Goal: Transaction & Acquisition: Purchase product/service

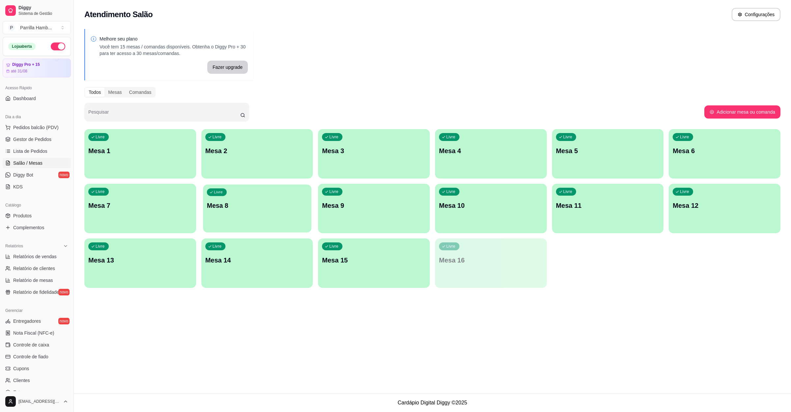
click at [287, 209] on p "Mesa 8" at bounding box center [257, 205] width 100 height 9
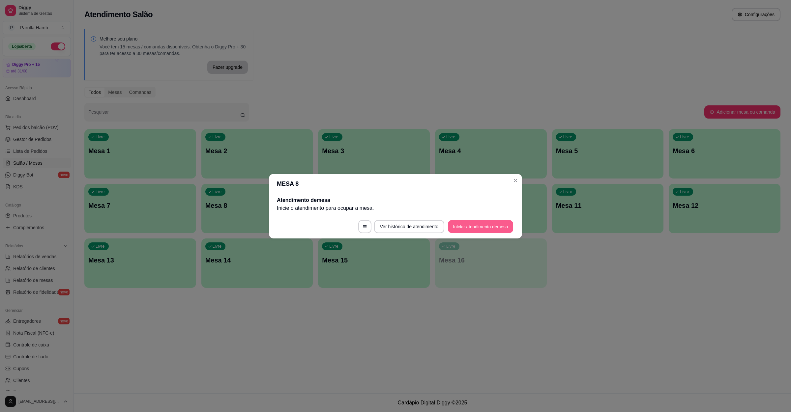
click at [502, 226] on button "Iniciar atendimento de mesa" at bounding box center [480, 226] width 65 height 13
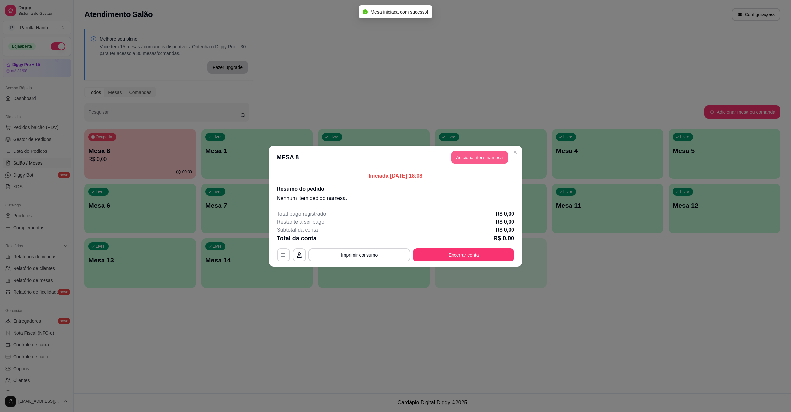
click at [474, 161] on button "Adicionar itens na mesa" at bounding box center [479, 157] width 57 height 13
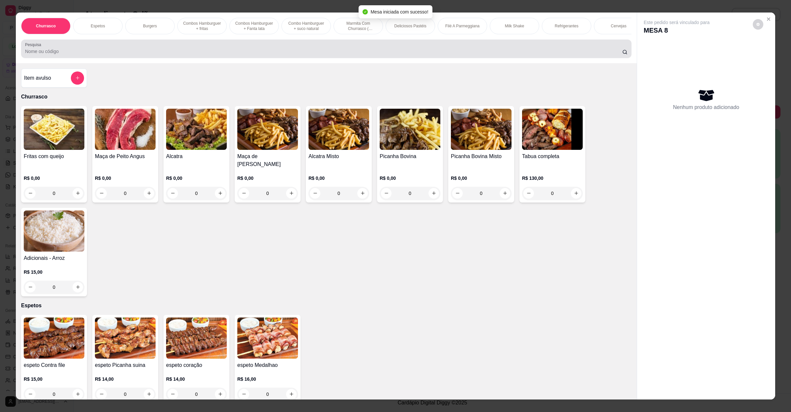
click at [277, 55] on input "Pesquisa" at bounding box center [323, 51] width 597 height 7
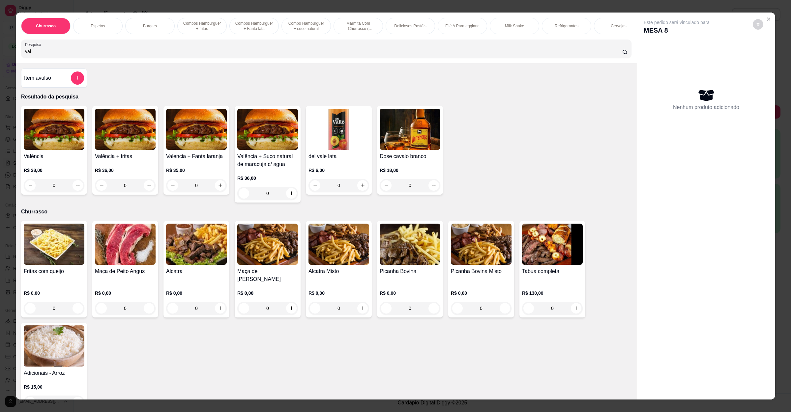
type input "val"
click at [71, 192] on div "0" at bounding box center [54, 185] width 61 height 13
click at [57, 174] on p "R$ 28,00" at bounding box center [54, 170] width 61 height 7
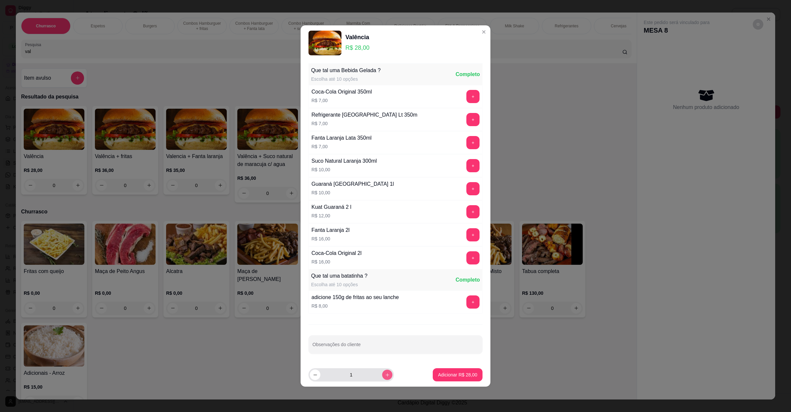
click at [385, 374] on icon "increase-product-quantity" at bounding box center [387, 375] width 5 height 5
type input "2"
click at [472, 372] on button "Adicionar R$ 56,00" at bounding box center [457, 375] width 48 height 13
type input "2"
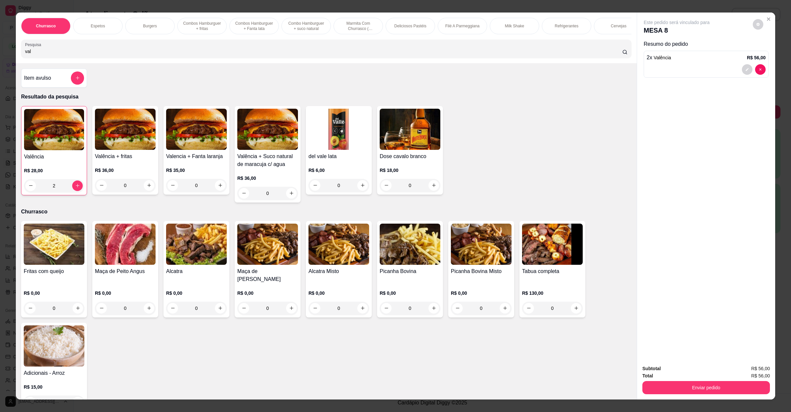
drag, startPoint x: 79, startPoint y: 59, endPoint x: 0, endPoint y: 64, distance: 79.2
click at [0, 64] on div "Churrasco Espetos Burgers Combos Hamburguer + fritas Combos Hamburguer + Fanta …" at bounding box center [395, 206] width 791 height 412
type input "v"
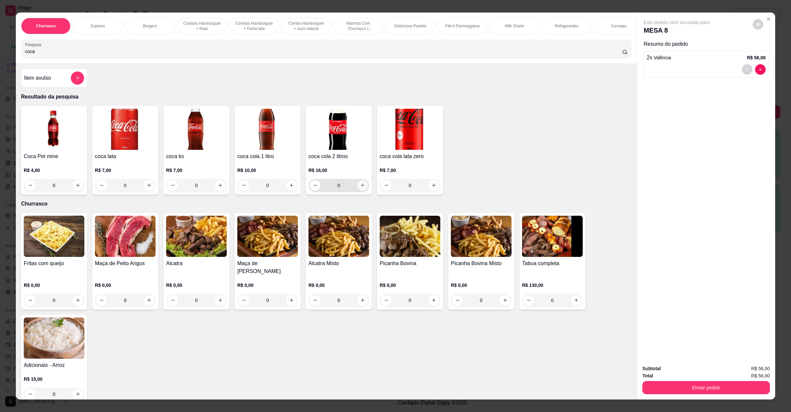
type input "coca"
click at [360, 188] on icon "increase-product-quantity" at bounding box center [362, 185] width 5 height 5
type input "1"
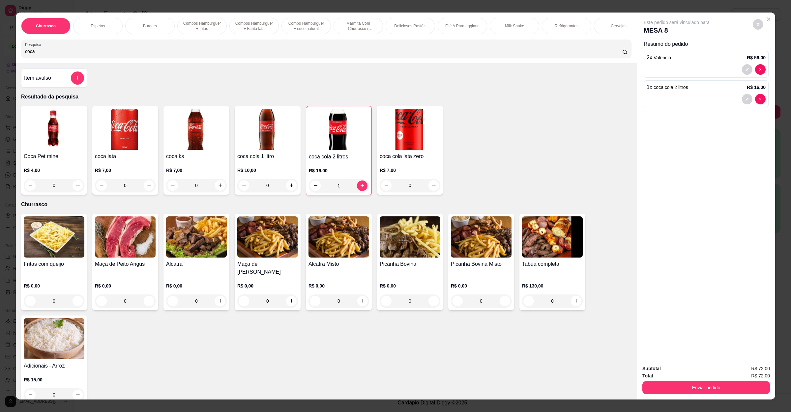
click at [700, 395] on div "Subtotal R$ 72,00 Total R$ 72,00 Enviar pedido" at bounding box center [706, 380] width 138 height 40
click at [702, 388] on button "Enviar pedido" at bounding box center [706, 387] width 128 height 13
click at [691, 372] on button "Não registrar e enviar pedido" at bounding box center [683, 371] width 67 height 12
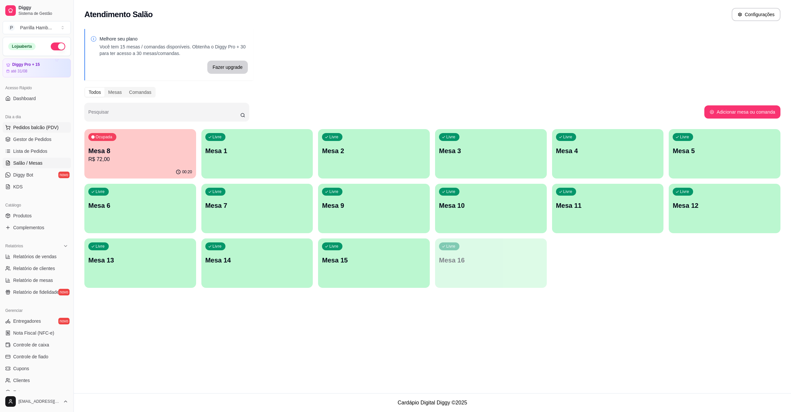
click at [29, 131] on button "Pedidos balcão (PDV)" at bounding box center [37, 127] width 68 height 11
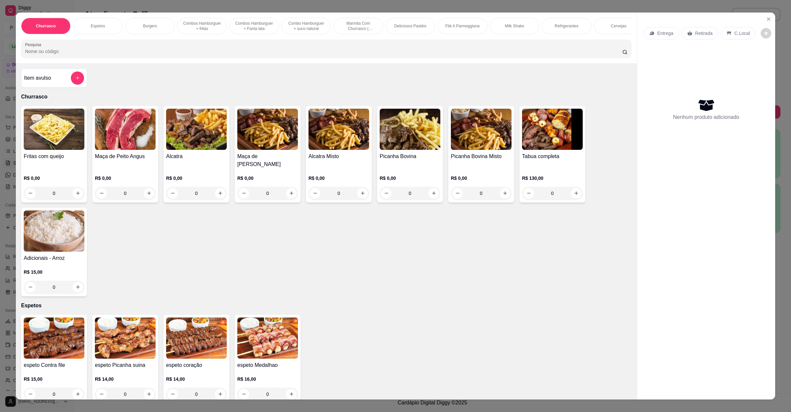
click at [154, 63] on div "Churrasco Espetos Burgers Combos Hamburguer + fritas Combos Hamburguer + Fanta …" at bounding box center [326, 38] width 621 height 51
click at [157, 55] on input "Pesquisa" at bounding box center [323, 51] width 597 height 7
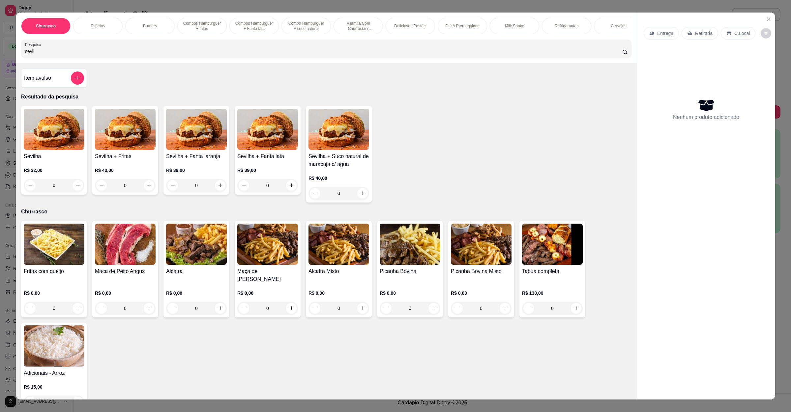
type input "sevil"
click at [73, 189] on div "0" at bounding box center [54, 185] width 61 height 13
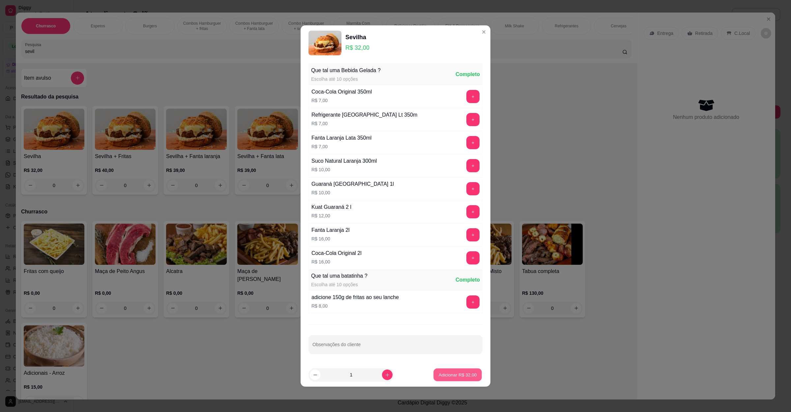
click at [439, 375] on p "Adicionar R$ 32,00" at bounding box center [458, 375] width 38 height 6
type input "1"
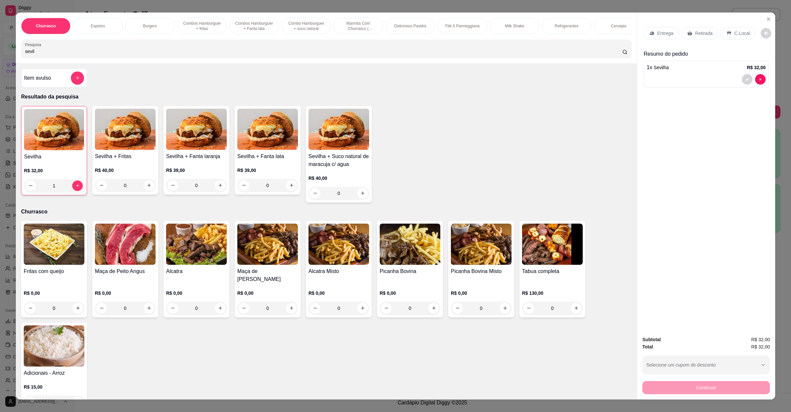
drag, startPoint x: 126, startPoint y: 59, endPoint x: 0, endPoint y: 60, distance: 125.5
click at [0, 60] on div "Churrasco Espetos Burgers Combos Hamburguer + fritas Combos Hamburguer + Fanta …" at bounding box center [395, 206] width 791 height 412
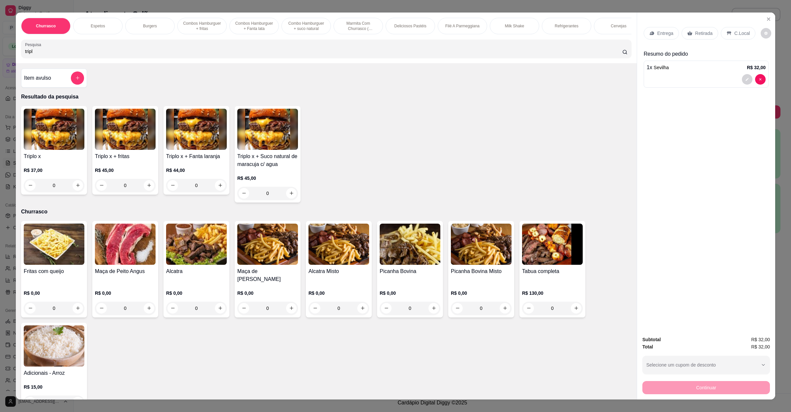
type input "tripl"
click at [75, 192] on div "0" at bounding box center [54, 185] width 61 height 13
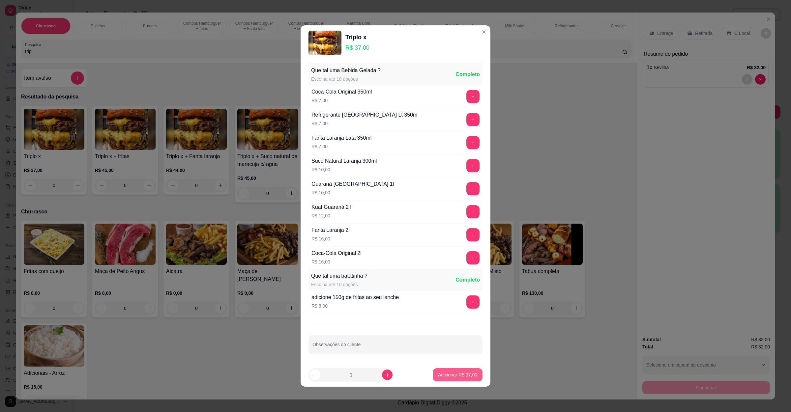
click at [452, 378] on p "Adicionar R$ 37,00" at bounding box center [457, 375] width 39 height 7
type input "1"
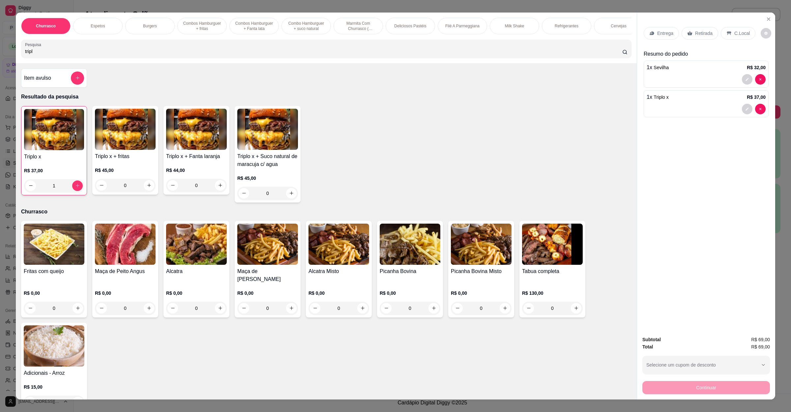
click at [692, 29] on div "Retirada" at bounding box center [699, 33] width 37 height 13
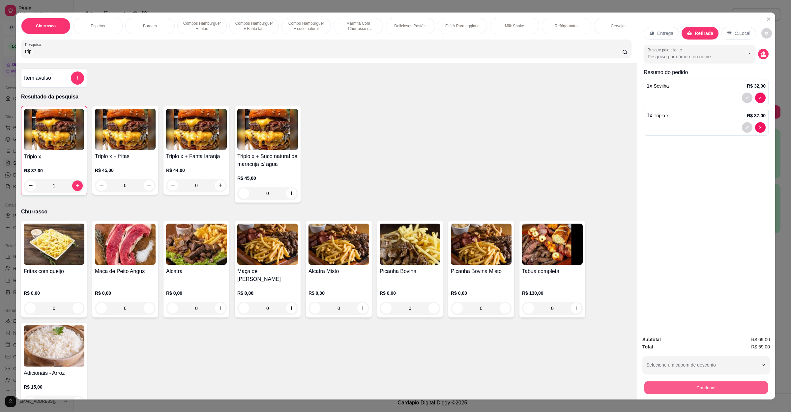
click at [684, 386] on button "Continuar" at bounding box center [706, 388] width 124 height 13
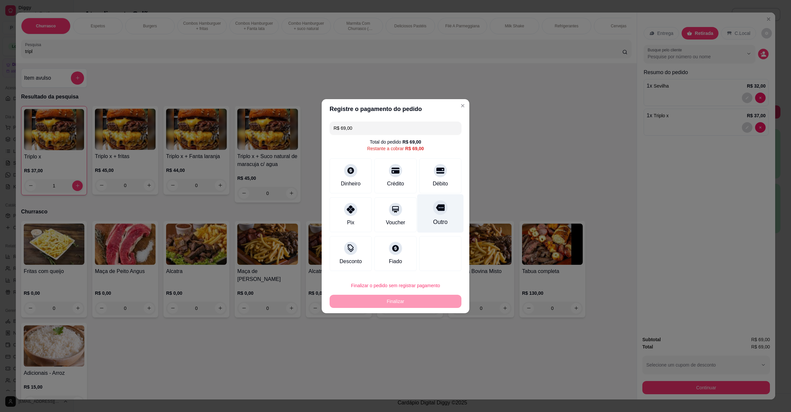
click at [433, 219] on div "Outro" at bounding box center [440, 222] width 14 height 9
type input "R$ 0,00"
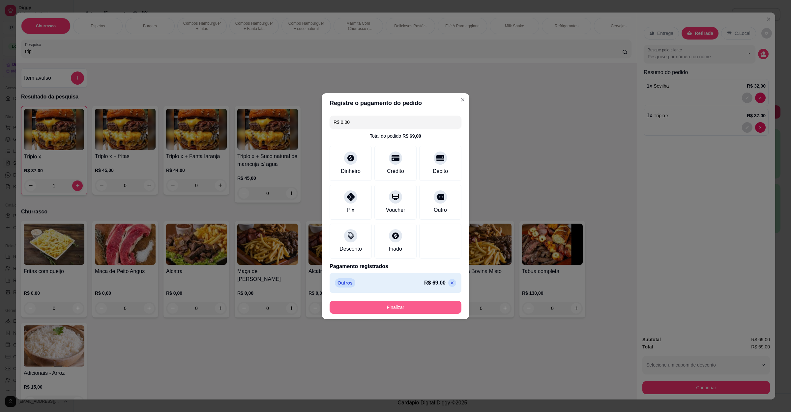
click at [397, 302] on button "Finalizar" at bounding box center [395, 307] width 132 height 13
type input "0"
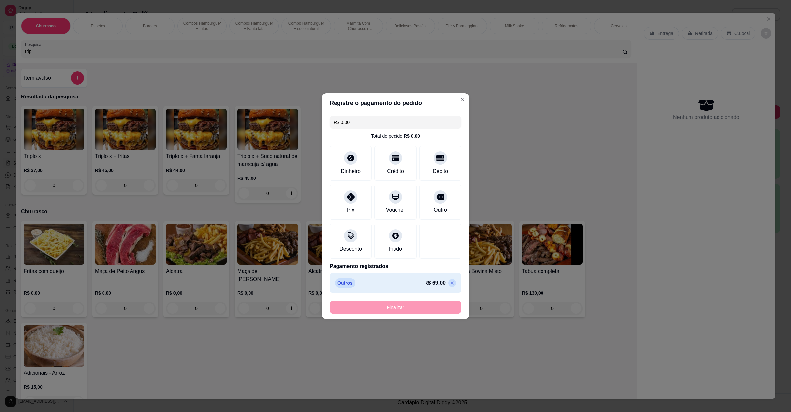
type input "-R$ 69,00"
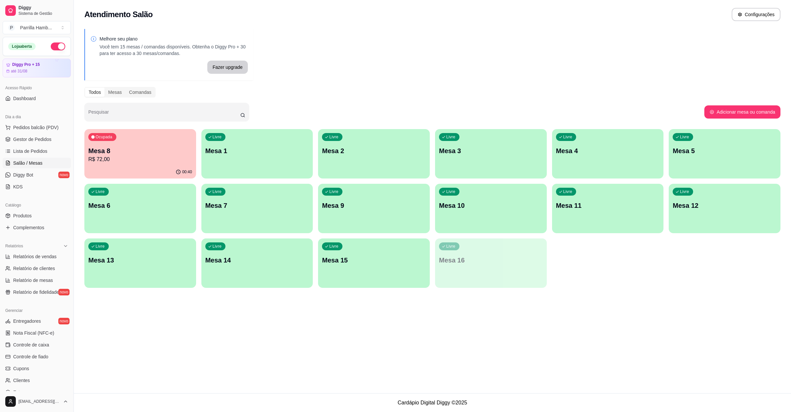
click at [138, 170] on div "00:40" at bounding box center [140, 172] width 112 height 13
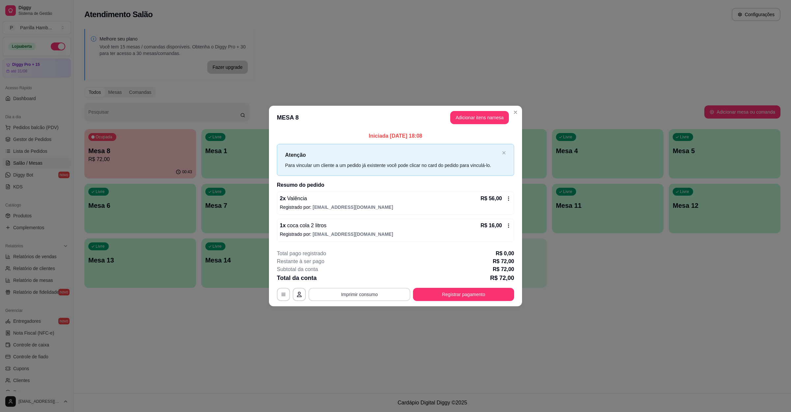
click at [345, 291] on button "Imprimir consumo" at bounding box center [359, 294] width 102 height 13
click at [349, 280] on button "IMPRESSORA" at bounding box center [361, 281] width 37 height 8
click at [441, 296] on button "Registrar pagamento" at bounding box center [463, 294] width 101 height 13
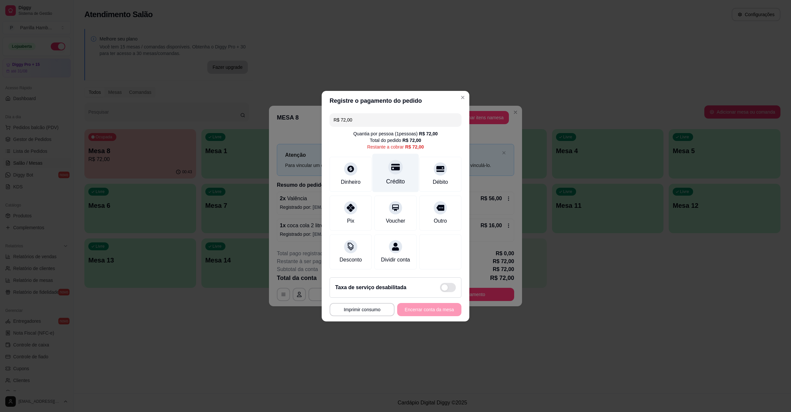
click at [395, 177] on div "Crédito" at bounding box center [395, 181] width 19 height 9
type input "R$ 0,00"
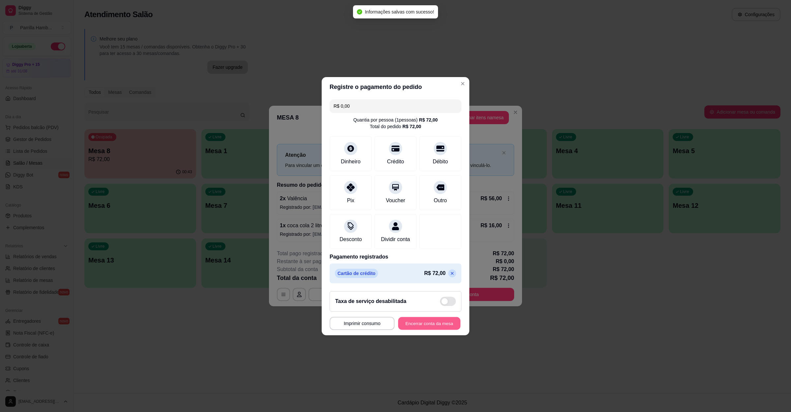
click at [425, 325] on button "Encerrar conta da mesa" at bounding box center [429, 323] width 62 height 13
